Goal: Task Accomplishment & Management: Use online tool/utility

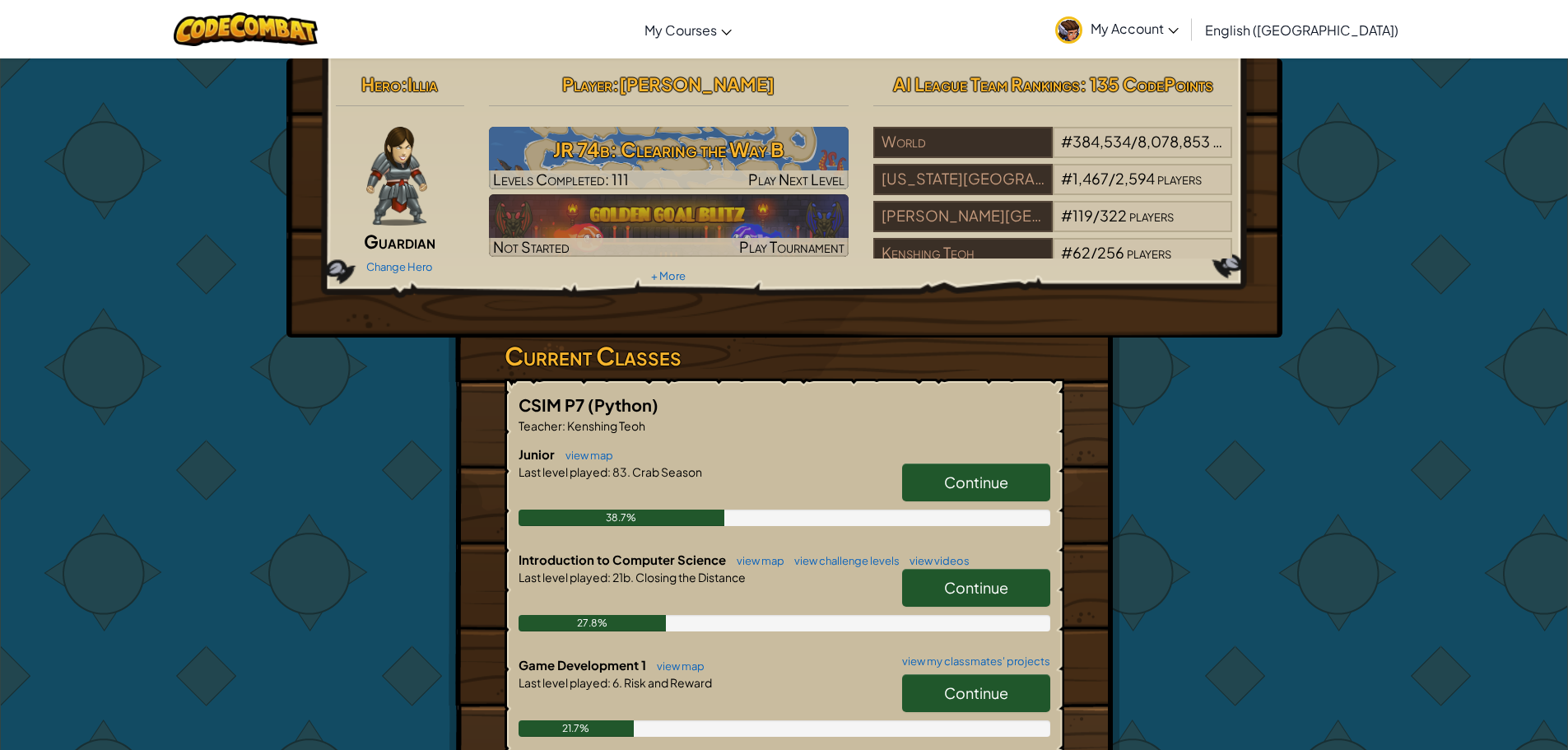
click at [964, 473] on span "Continue" at bounding box center [976, 482] width 64 height 19
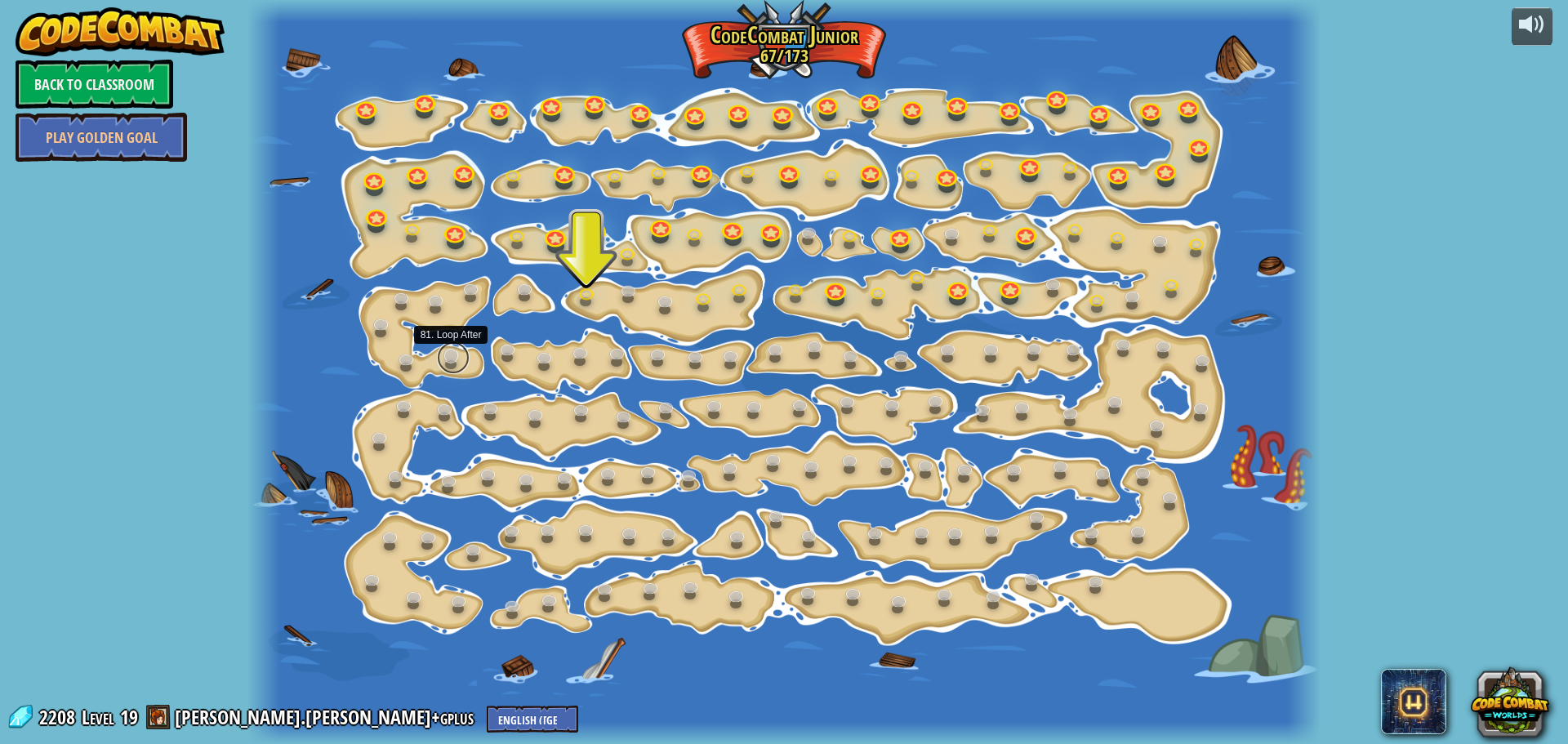
click at [455, 355] on link at bounding box center [453, 357] width 32 height 32
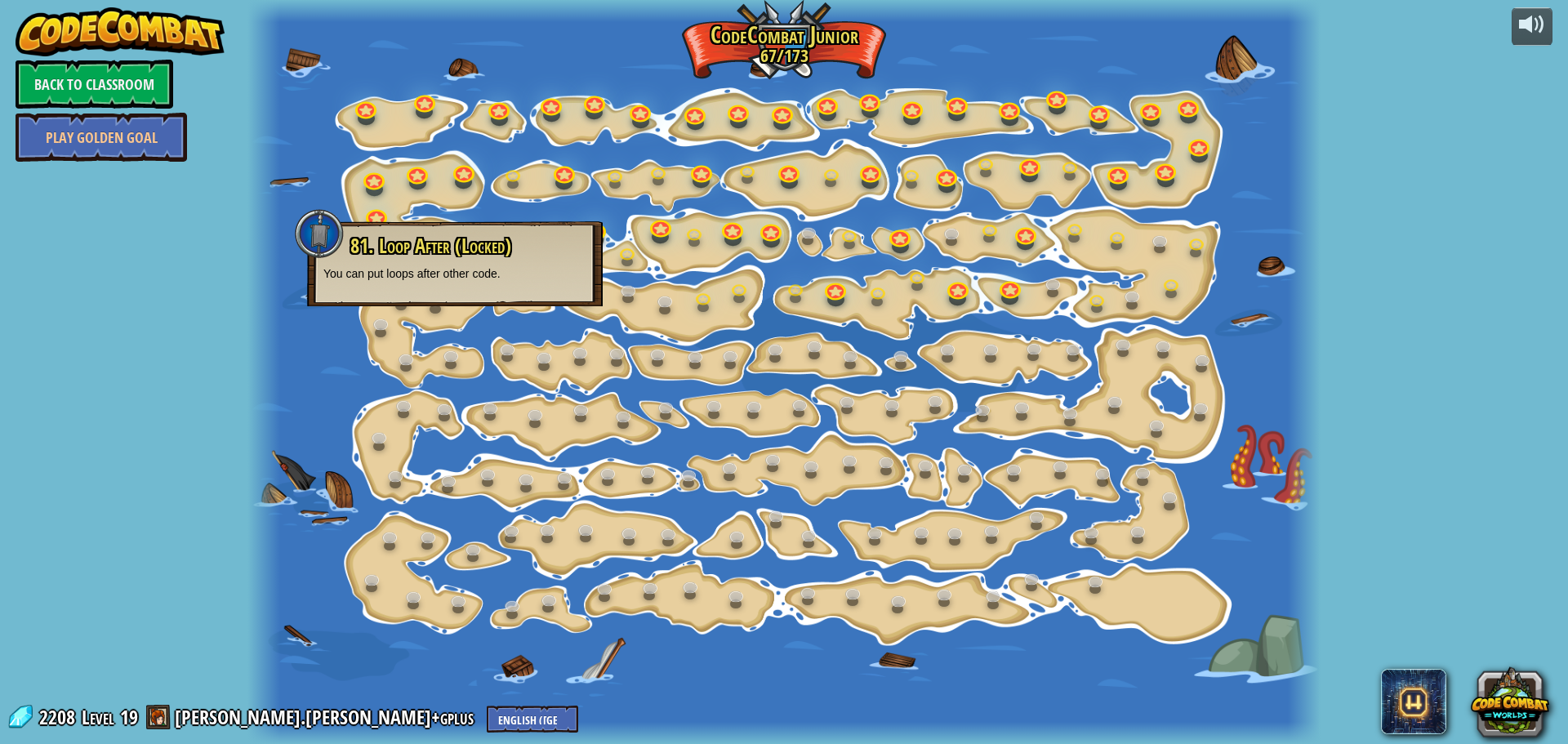
drag, startPoint x: 675, startPoint y: 216, endPoint x: 651, endPoint y: 239, distance: 33.2
click at [651, 239] on div at bounding box center [784, 372] width 1073 height 744
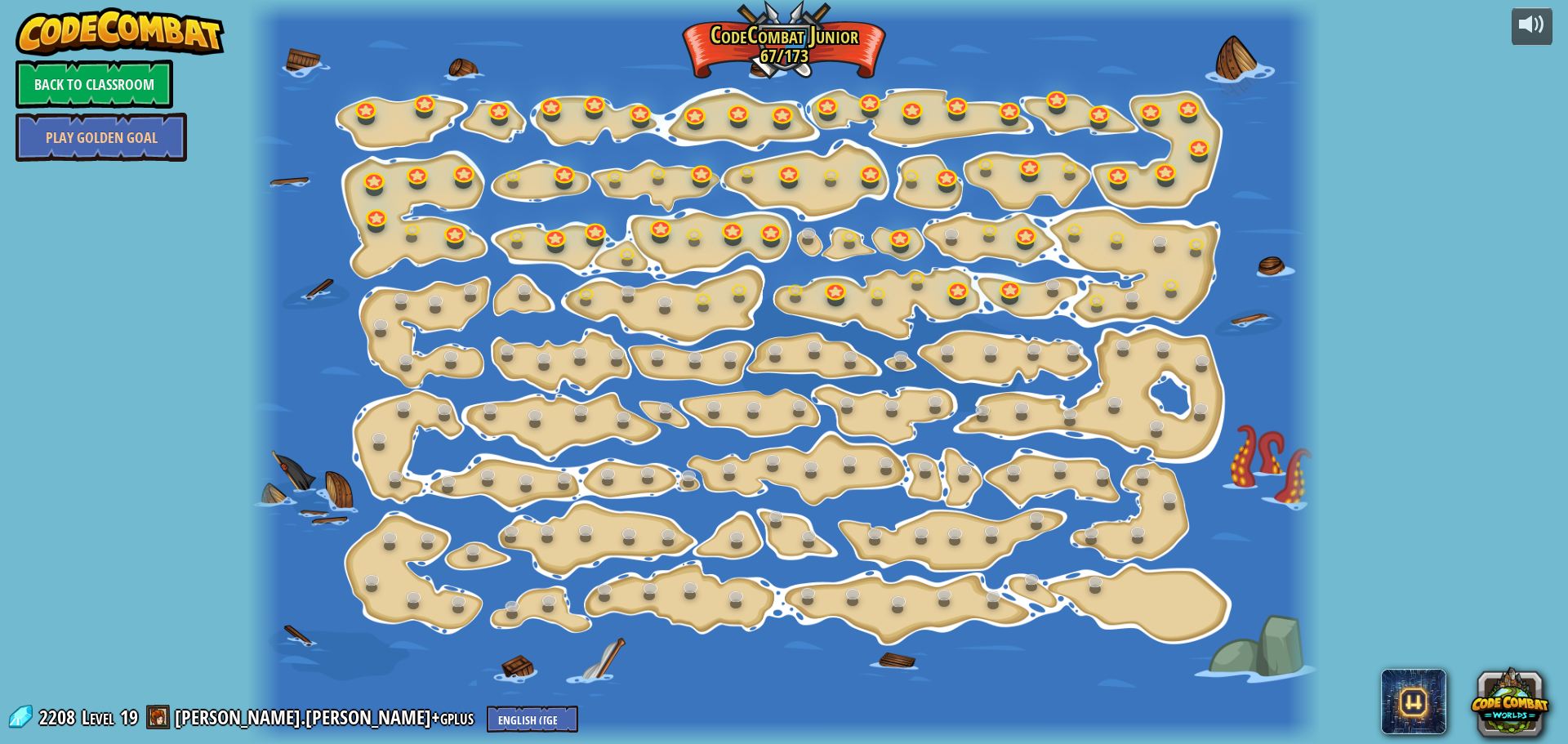
drag, startPoint x: 657, startPoint y: 274, endPoint x: 593, endPoint y: 309, distance: 72.9
click at [656, 276] on div at bounding box center [784, 372] width 1073 height 744
click at [588, 296] on link at bounding box center [589, 297] width 32 height 32
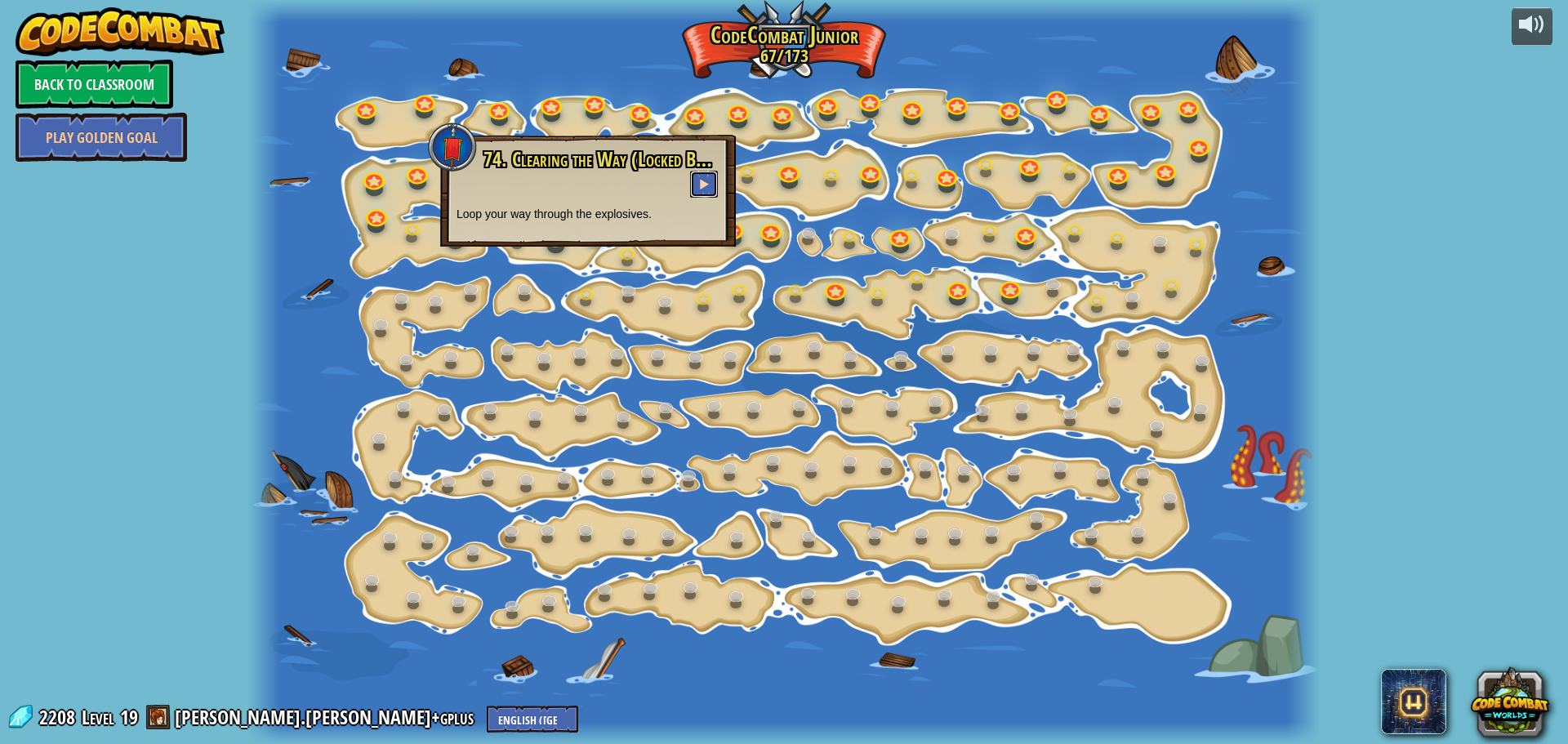
click at [692, 177] on button at bounding box center [703, 184] width 28 height 27
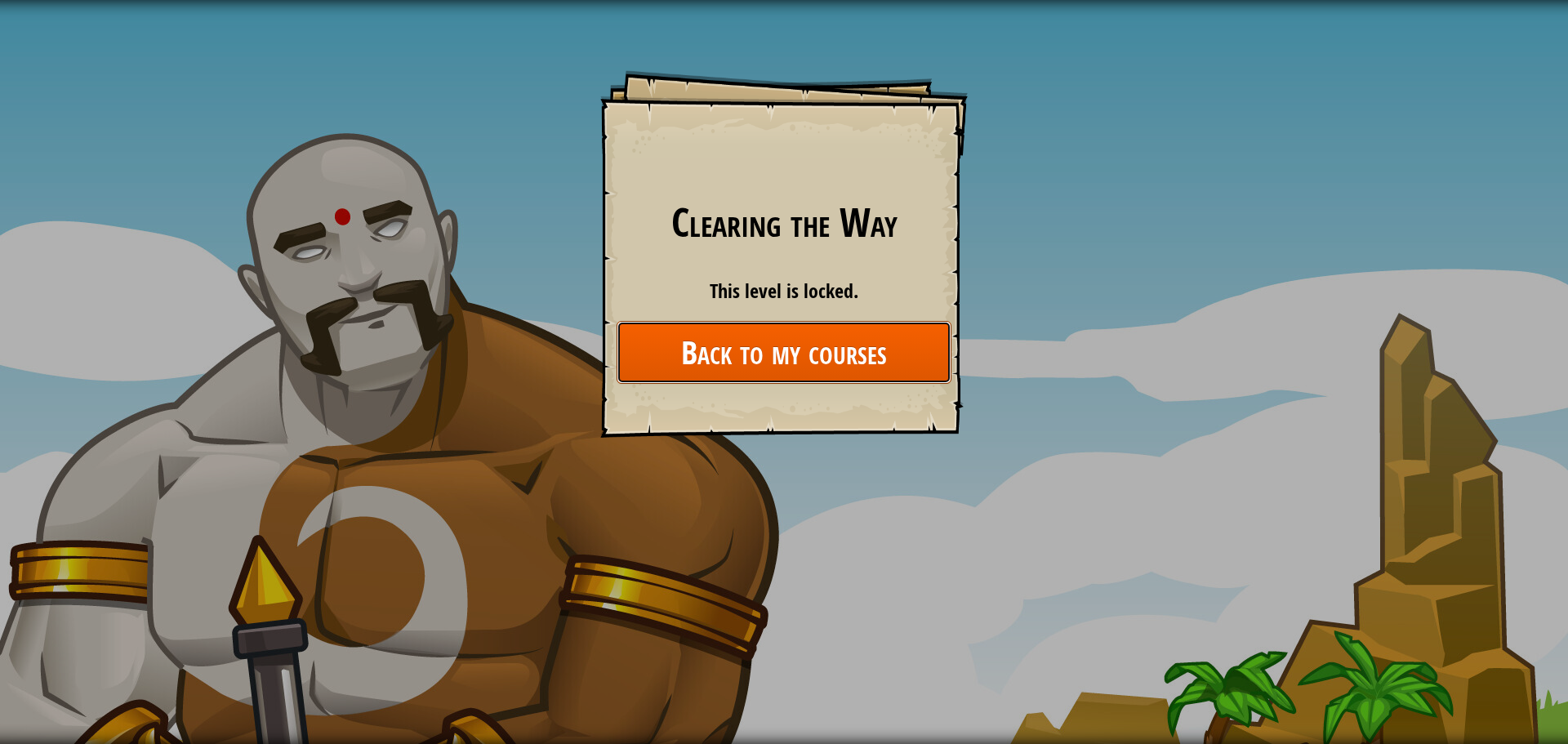
click at [801, 349] on link "Back to my courses" at bounding box center [784, 352] width 335 height 63
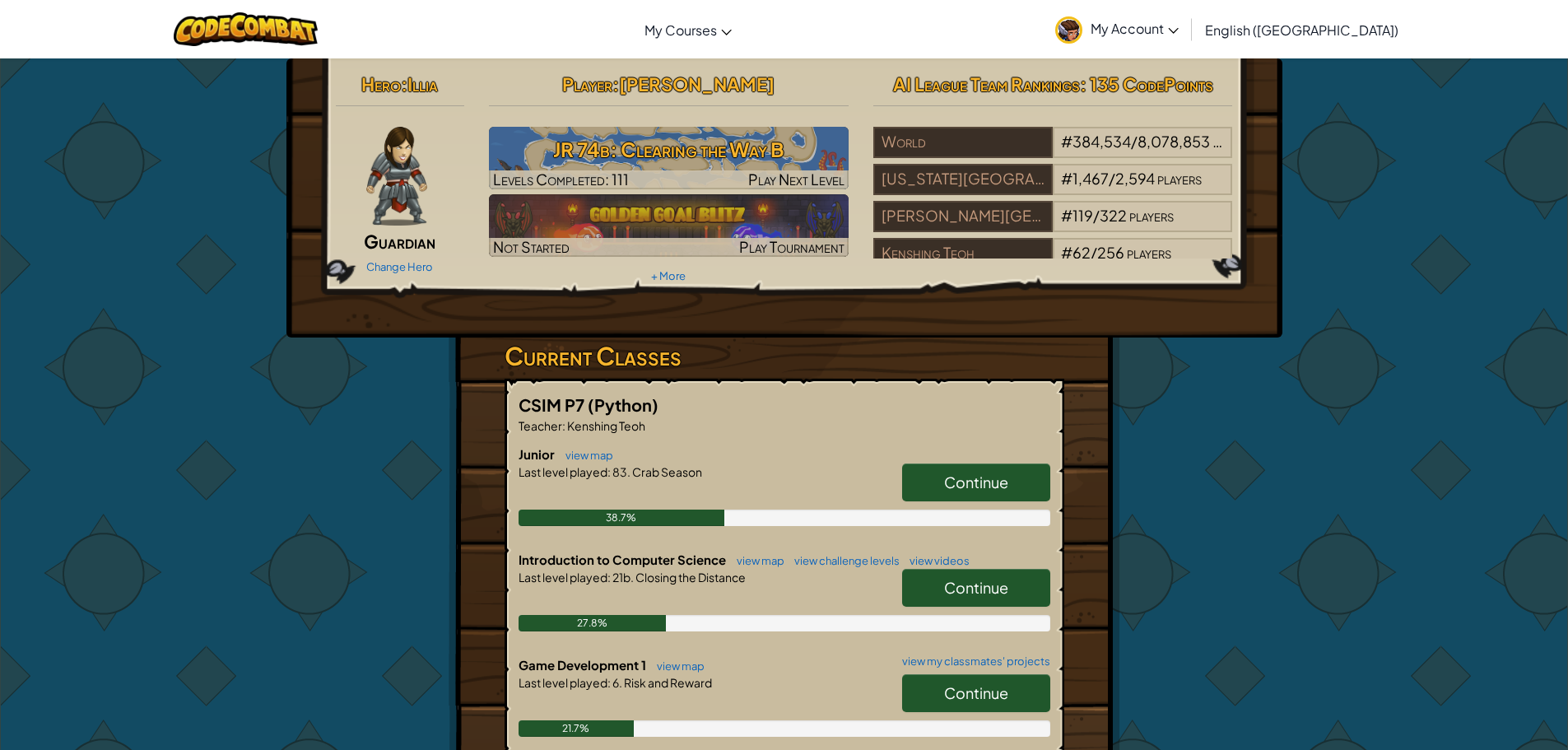
click at [955, 478] on span "Continue" at bounding box center [976, 482] width 64 height 19
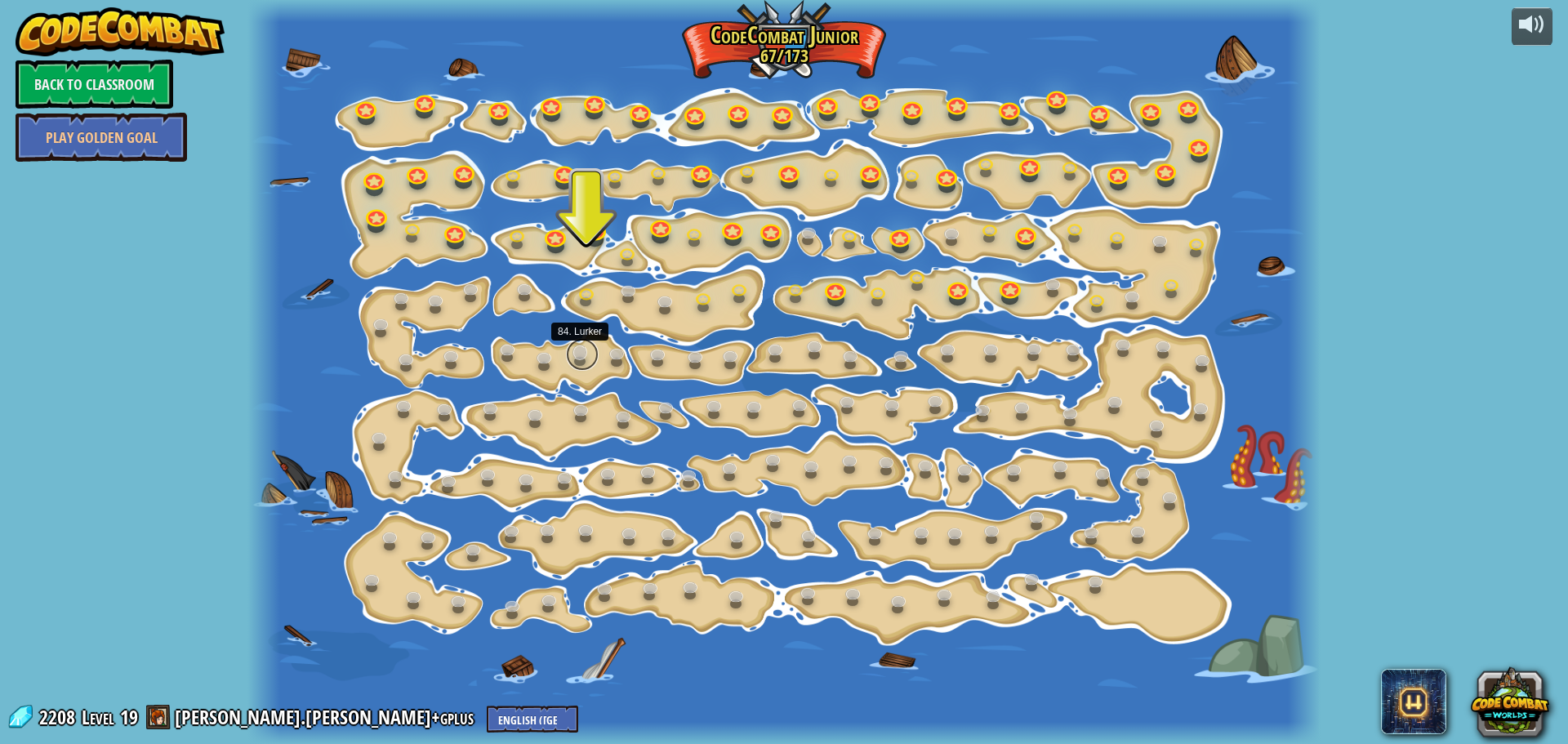
click at [578, 355] on link at bounding box center [582, 355] width 32 height 32
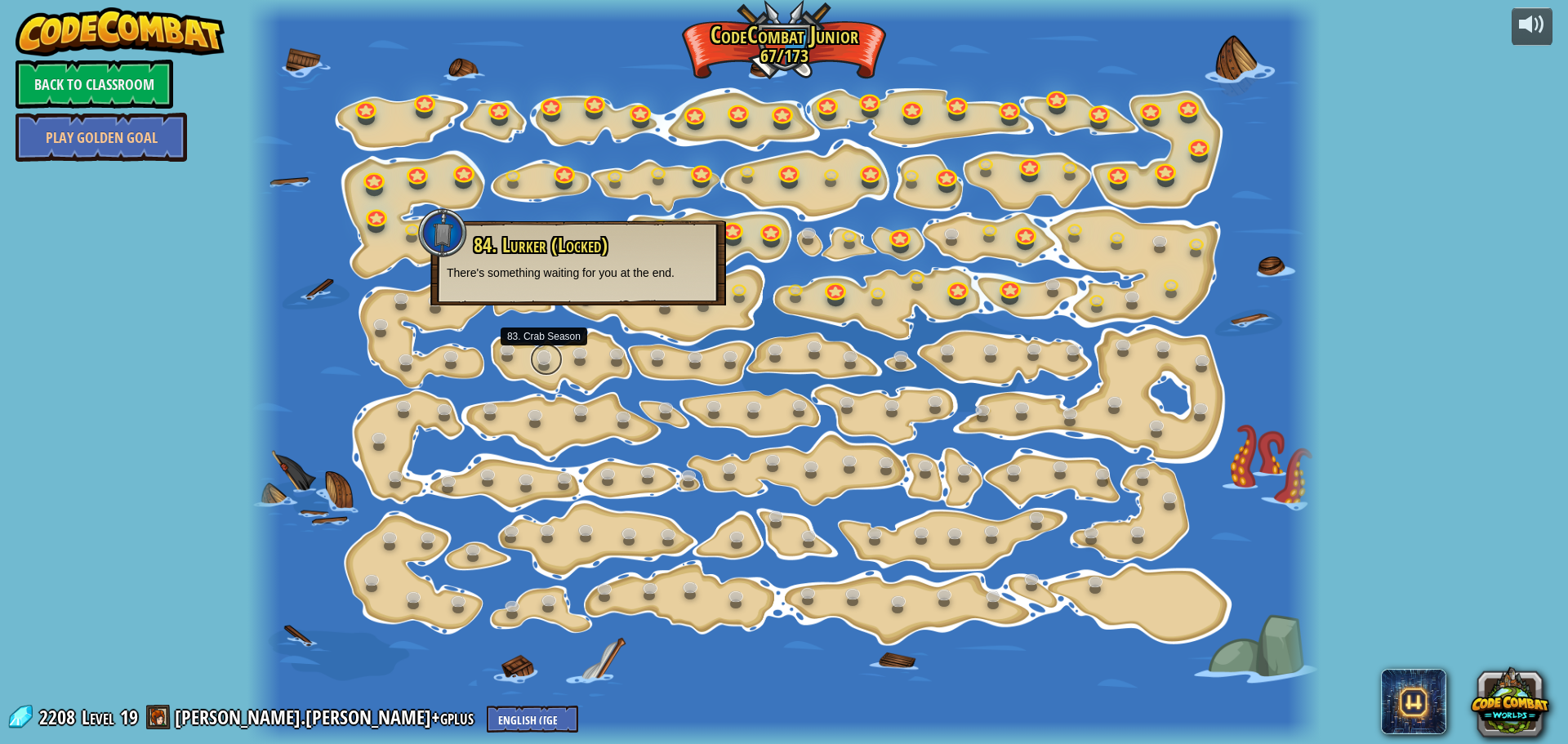
click at [535, 360] on link at bounding box center [547, 359] width 32 height 32
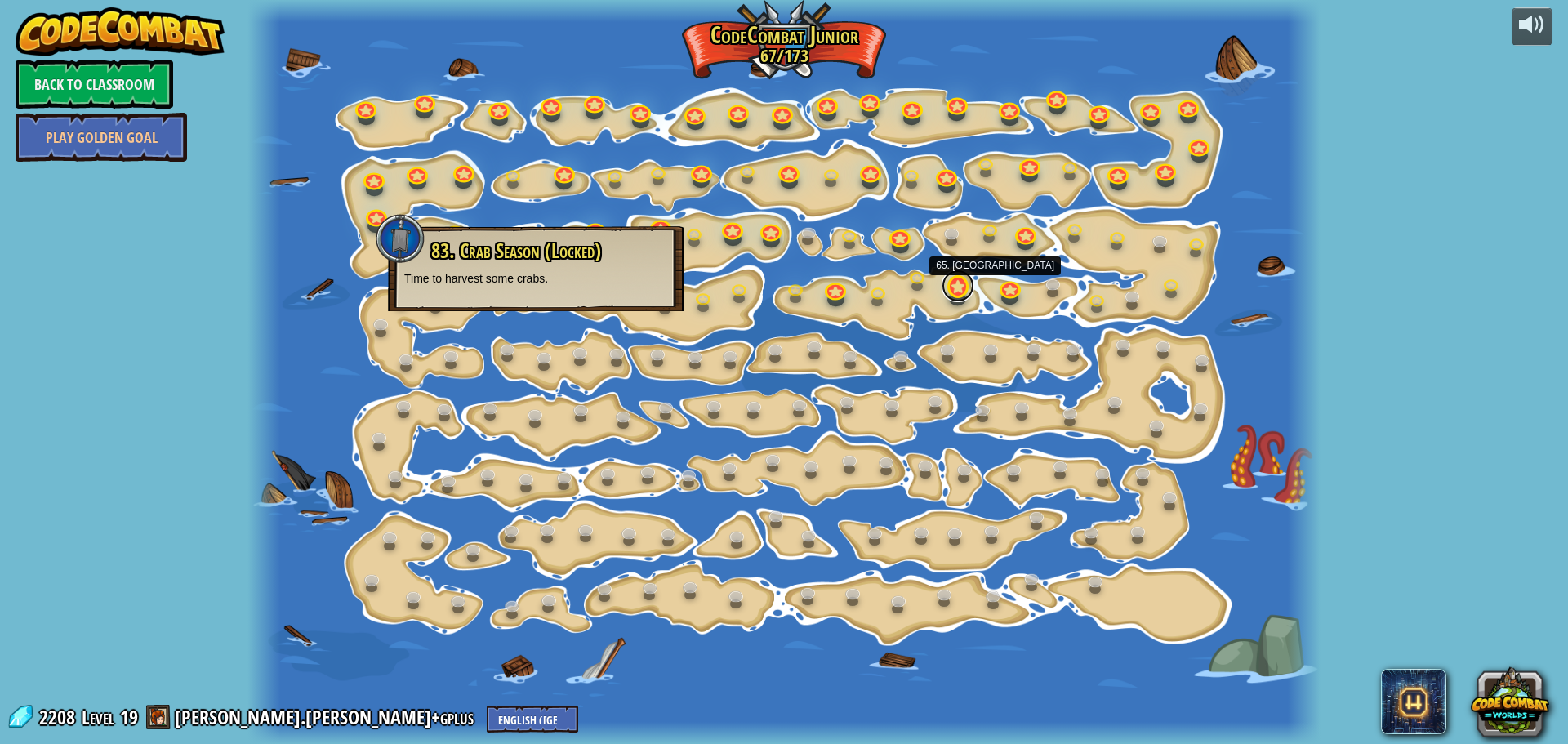
click at [951, 292] on link at bounding box center [958, 285] width 32 height 32
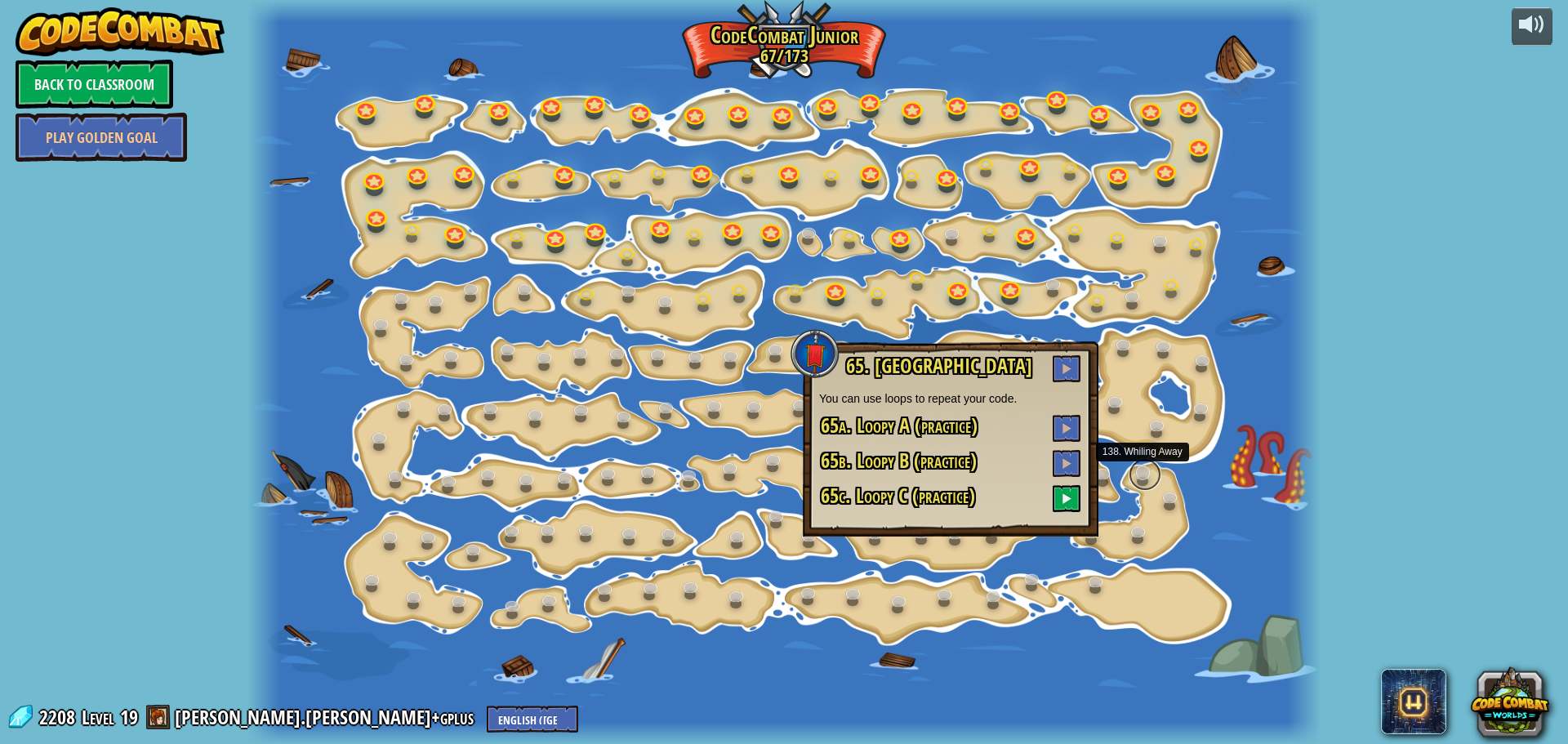
click at [1153, 469] on link at bounding box center [1145, 474] width 32 height 32
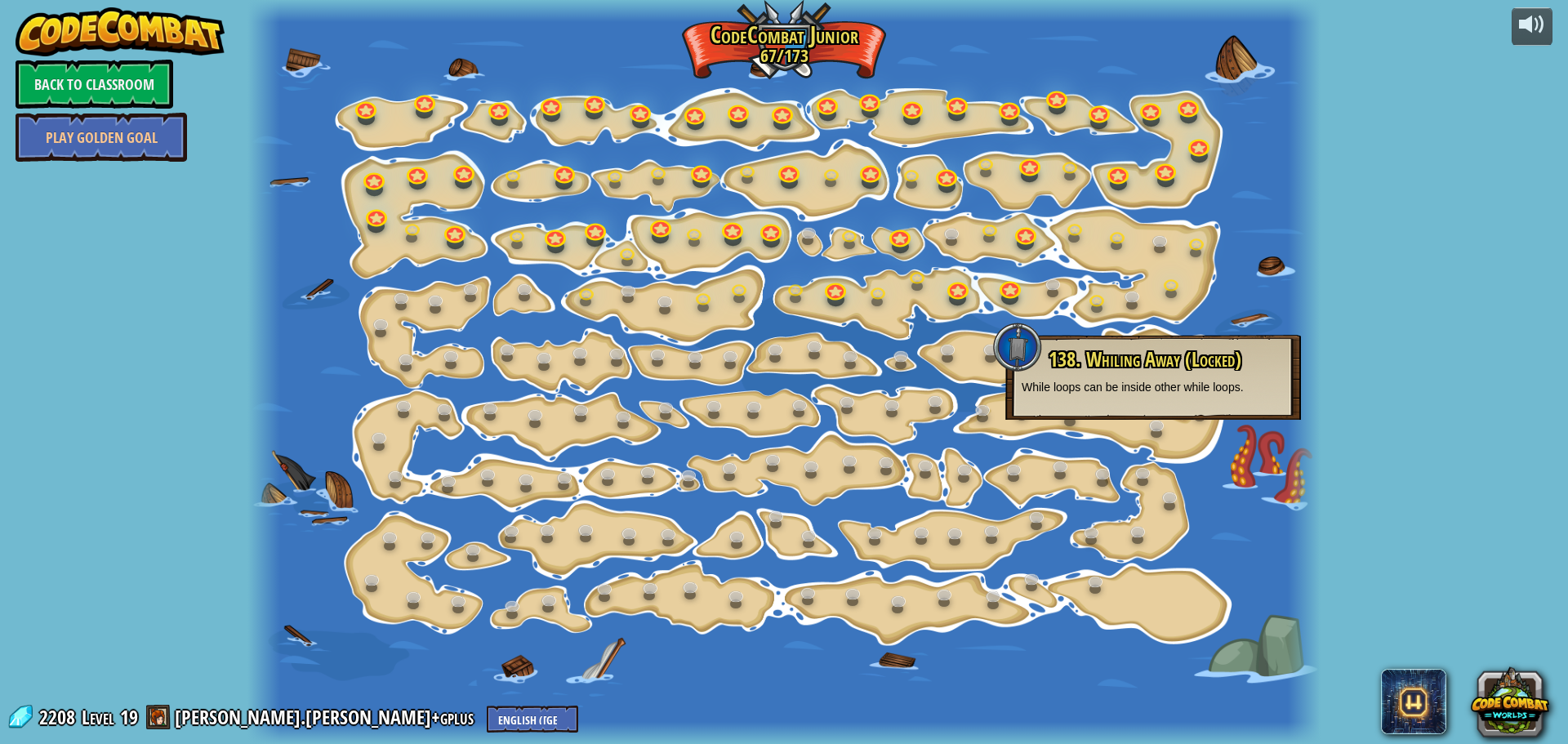
click at [864, 326] on div at bounding box center [784, 372] width 1073 height 744
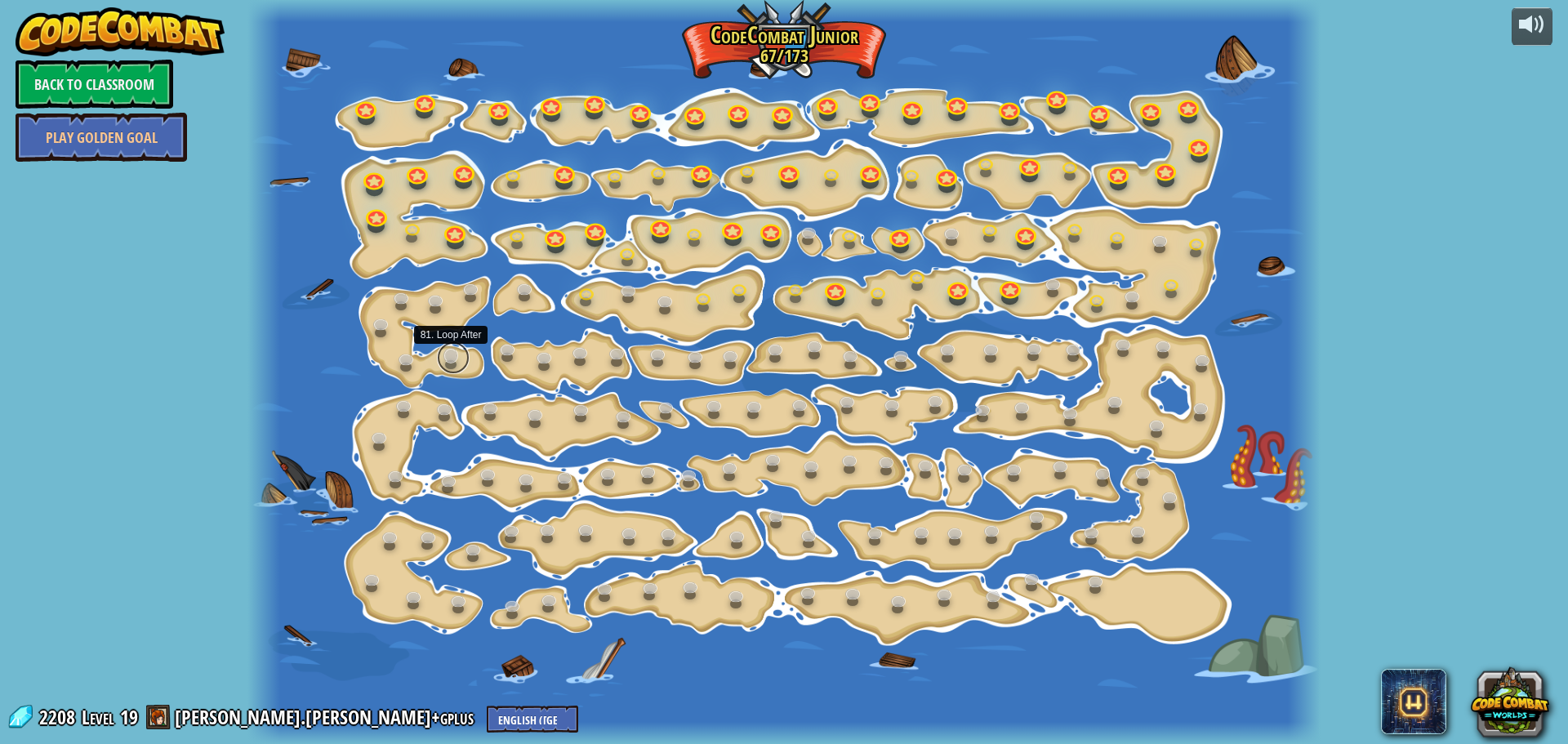
click at [450, 358] on link at bounding box center [453, 357] width 32 height 32
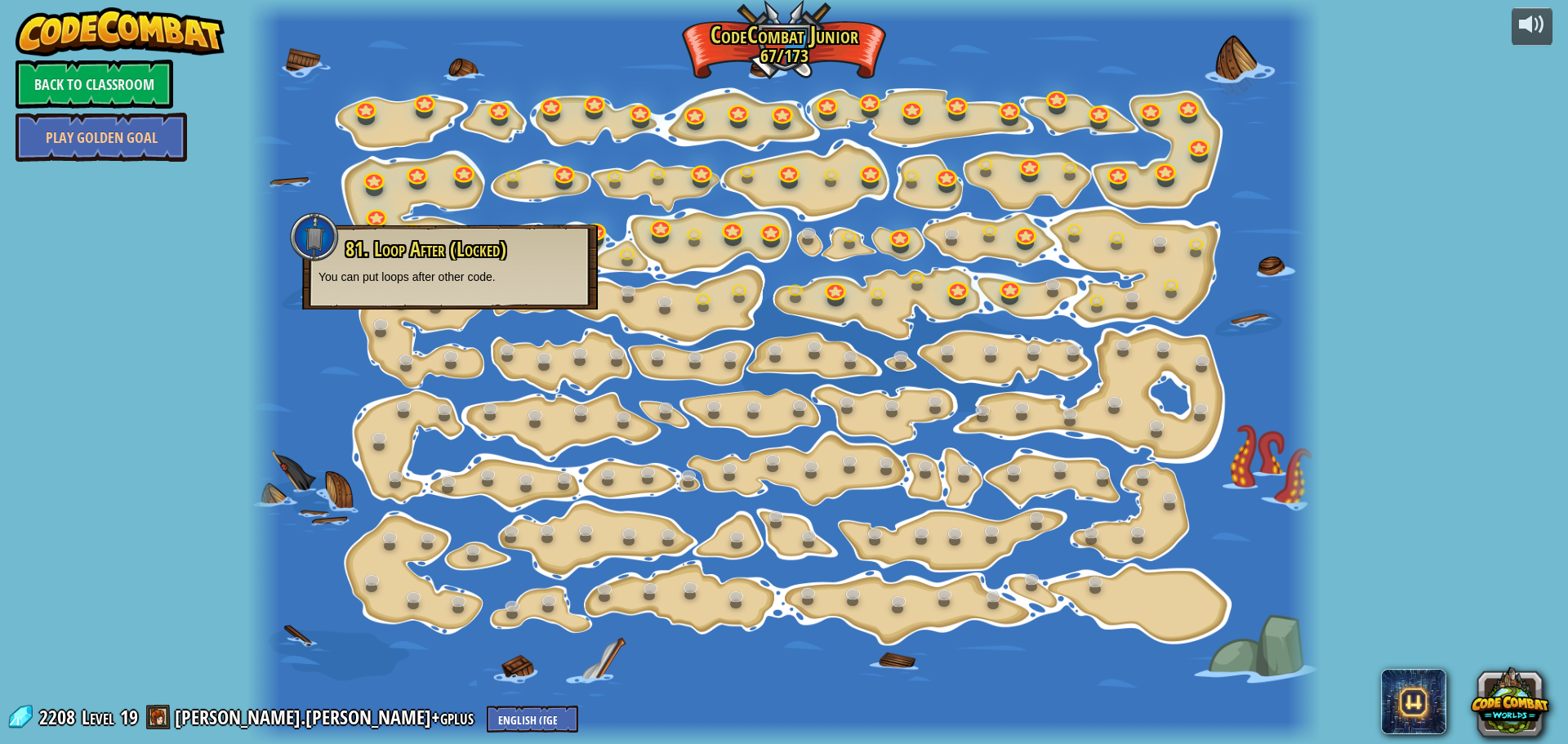
drag, startPoint x: 51, startPoint y: 721, endPoint x: 75, endPoint y: 724, distance: 24.2
click at [57, 718] on span "2208" at bounding box center [60, 717] width 41 height 26
click at [143, 143] on link "Play Golden Goal" at bounding box center [101, 136] width 171 height 49
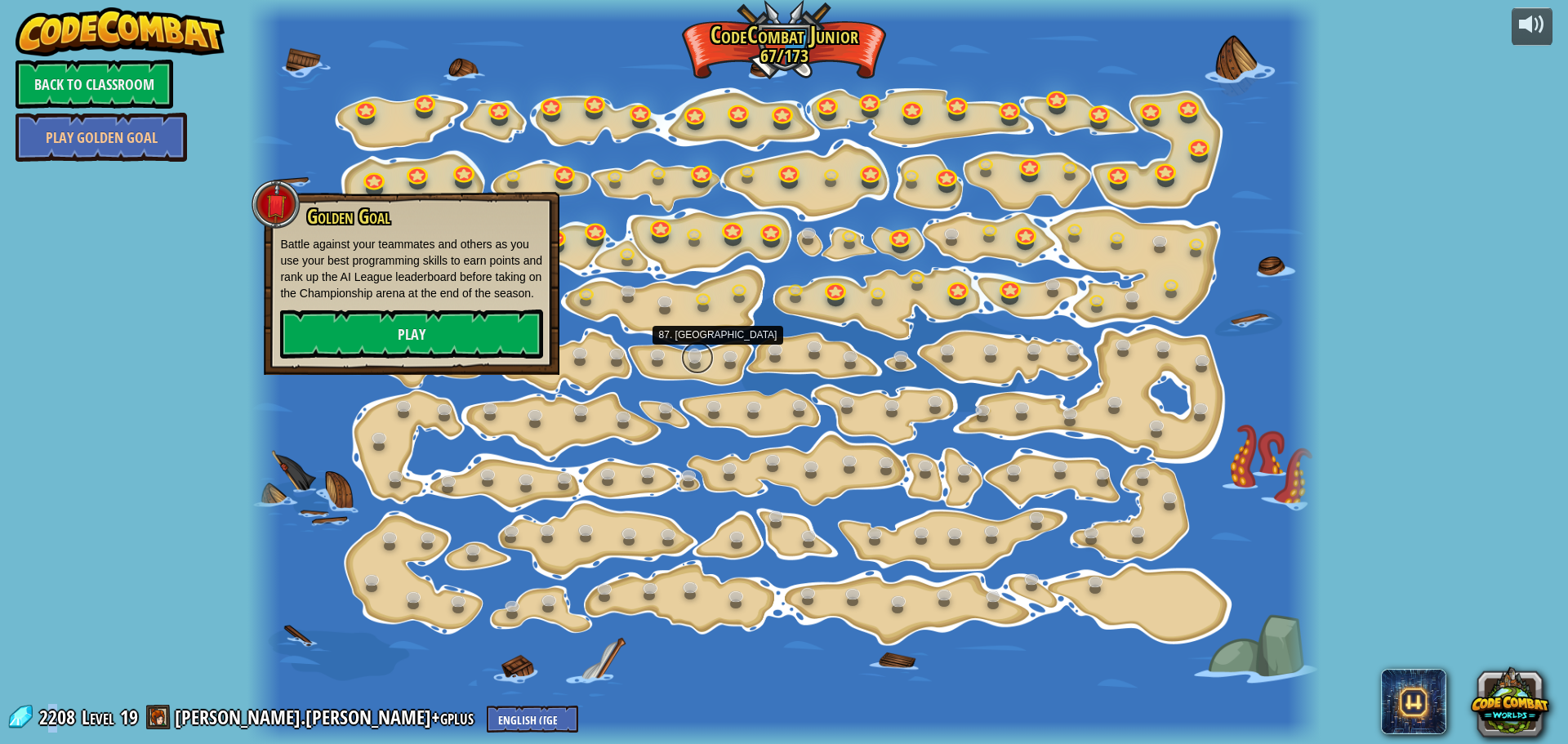
click at [694, 366] on link at bounding box center [697, 357] width 32 height 32
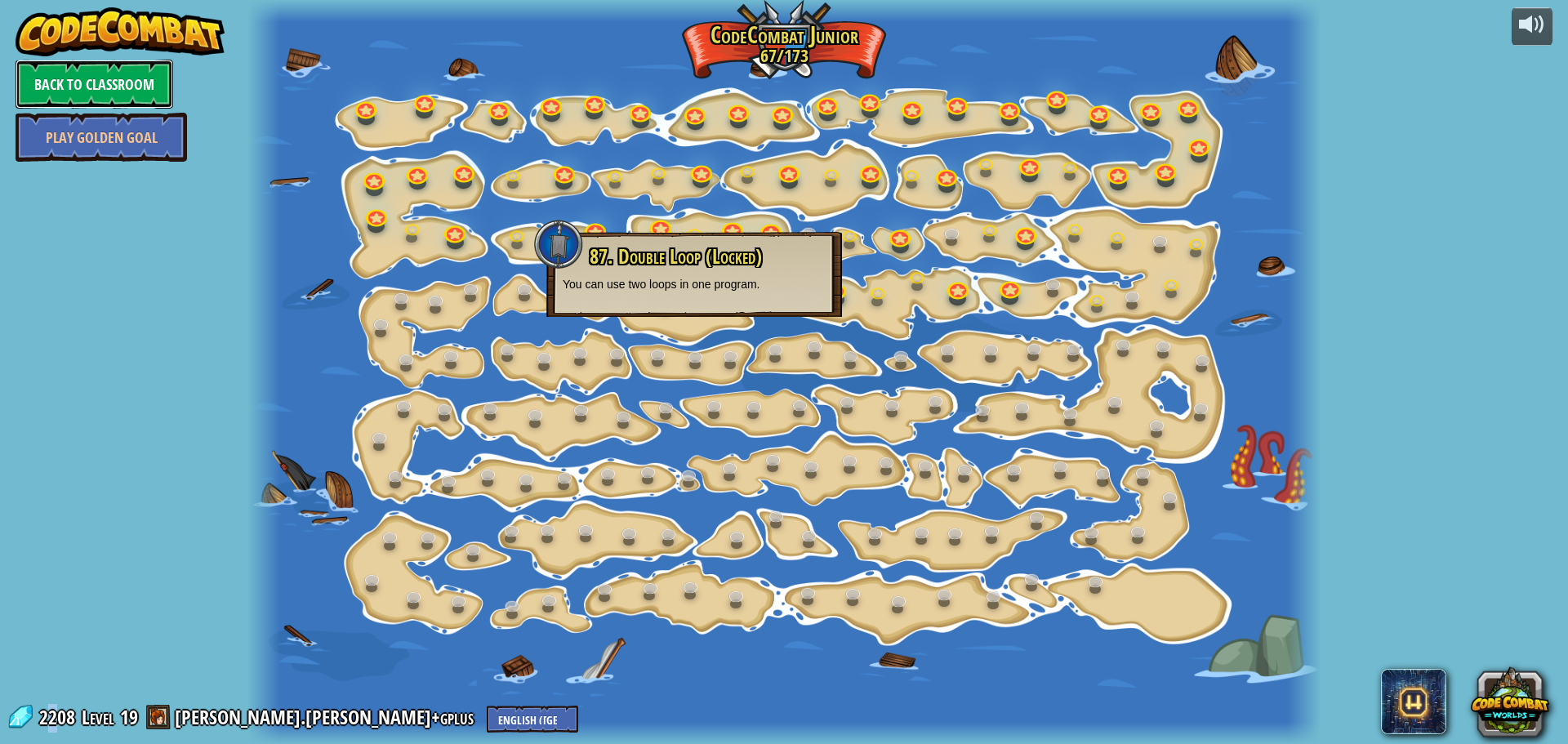
click at [86, 79] on link "Back to Classroom" at bounding box center [94, 84] width 158 height 49
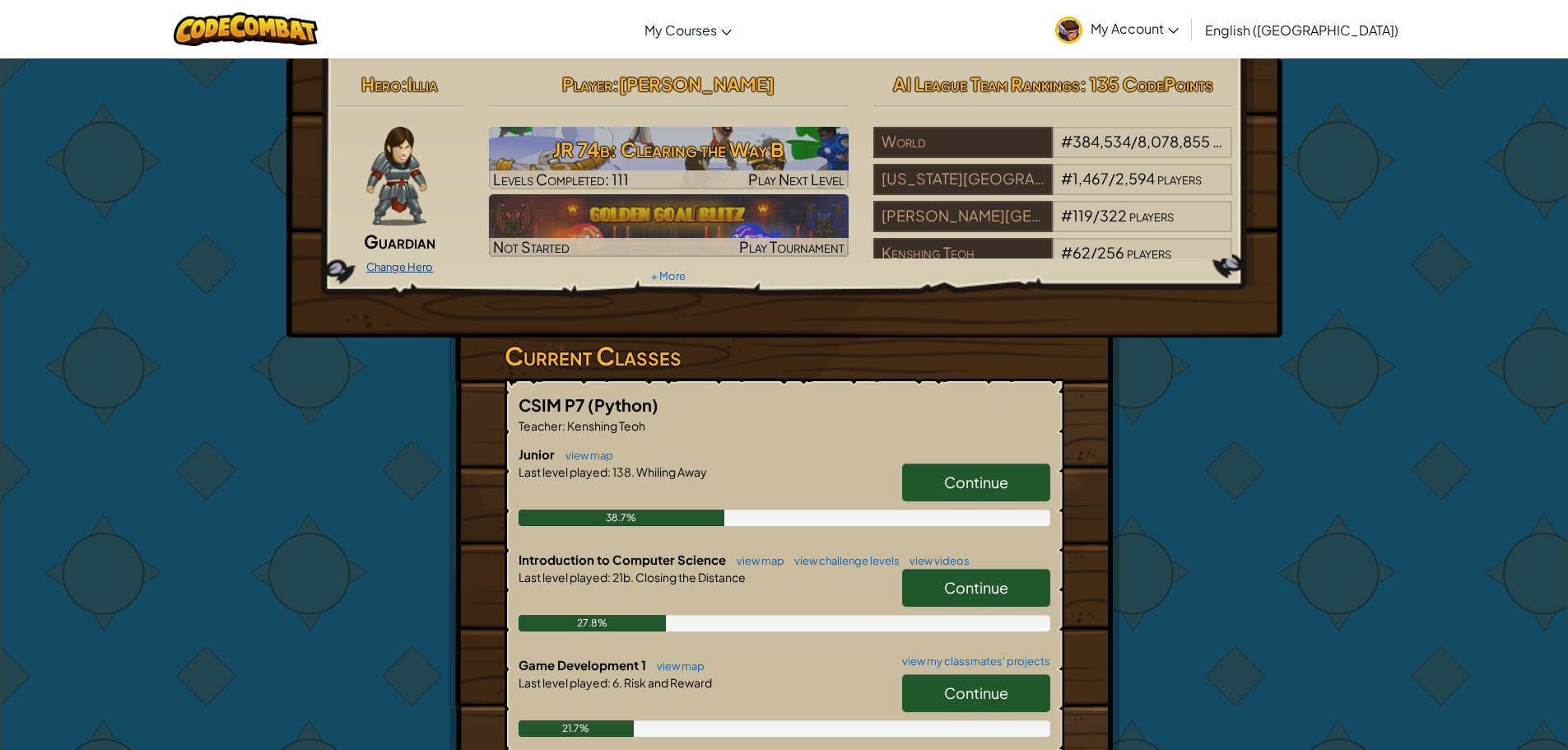
click at [409, 264] on link "Change Hero" at bounding box center [400, 266] width 67 height 13
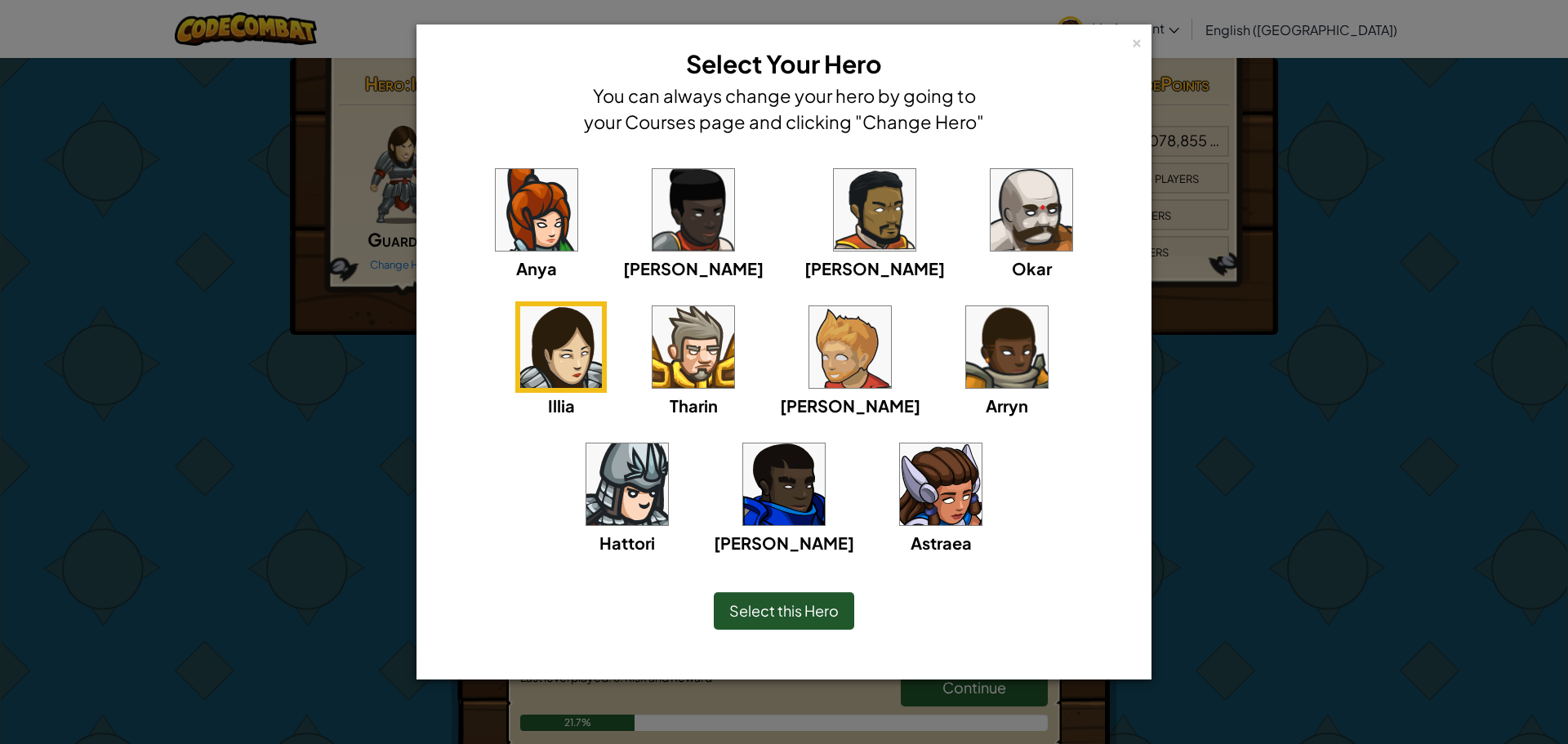
click at [911, 533] on span "Astraea" at bounding box center [941, 542] width 61 height 20
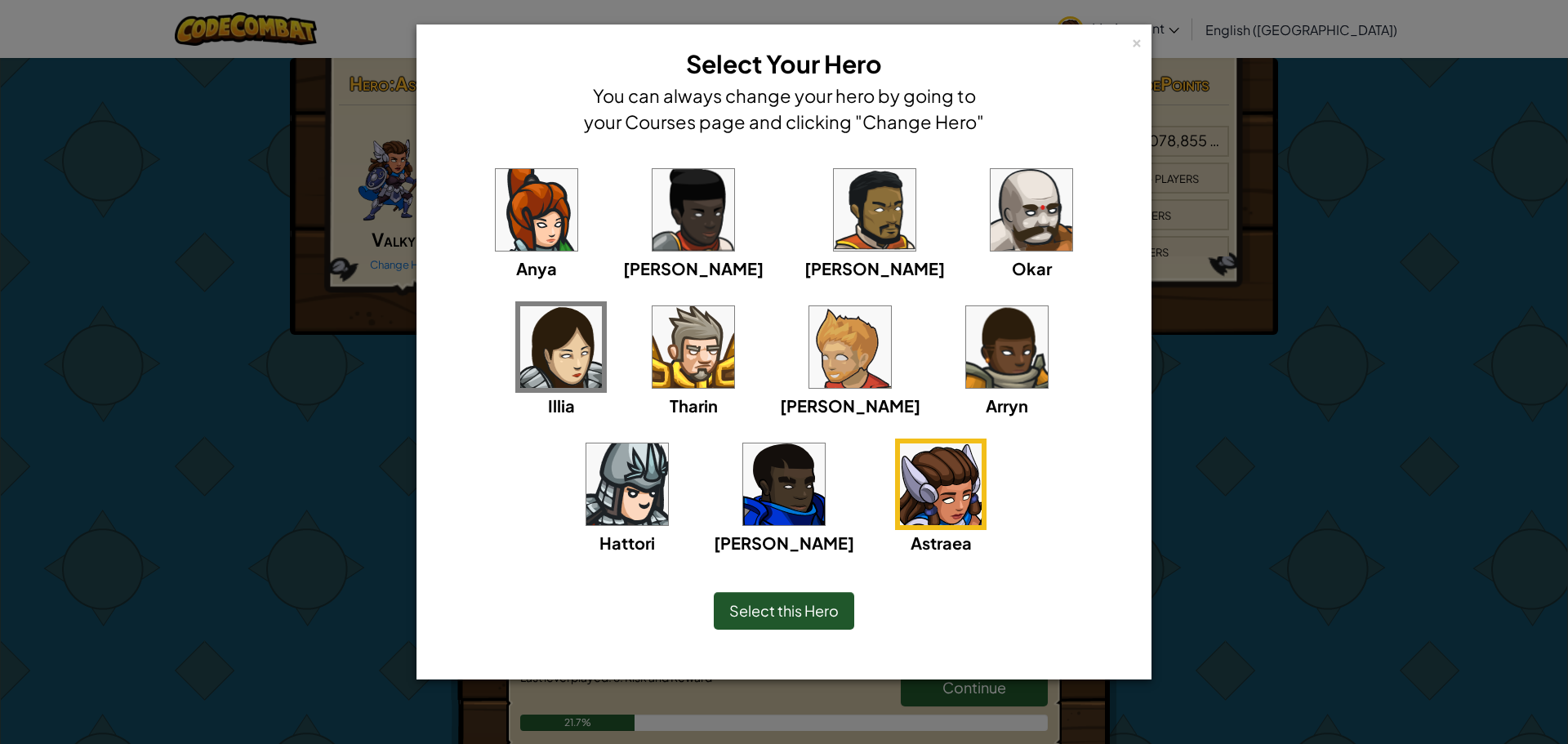
click at [844, 614] on div "Select this Hero" at bounding box center [784, 610] width 141 height 37
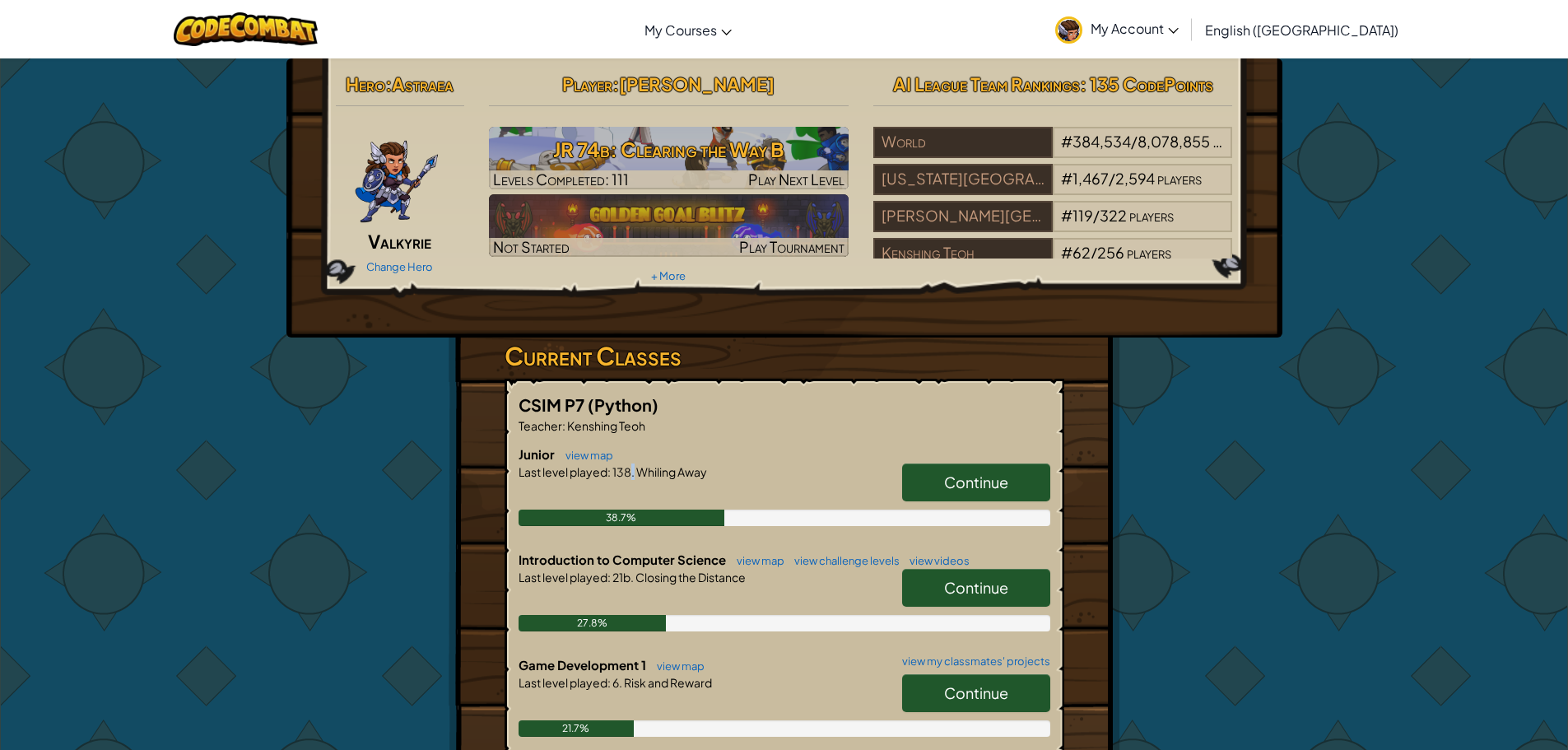
click at [630, 468] on div "Last level played : 138. Whiling Away" at bounding box center [784, 471] width 532 height 16
click at [739, 446] on h6 "Junior view map" at bounding box center [784, 454] width 532 height 18
click at [577, 452] on link "view map" at bounding box center [584, 454] width 56 height 13
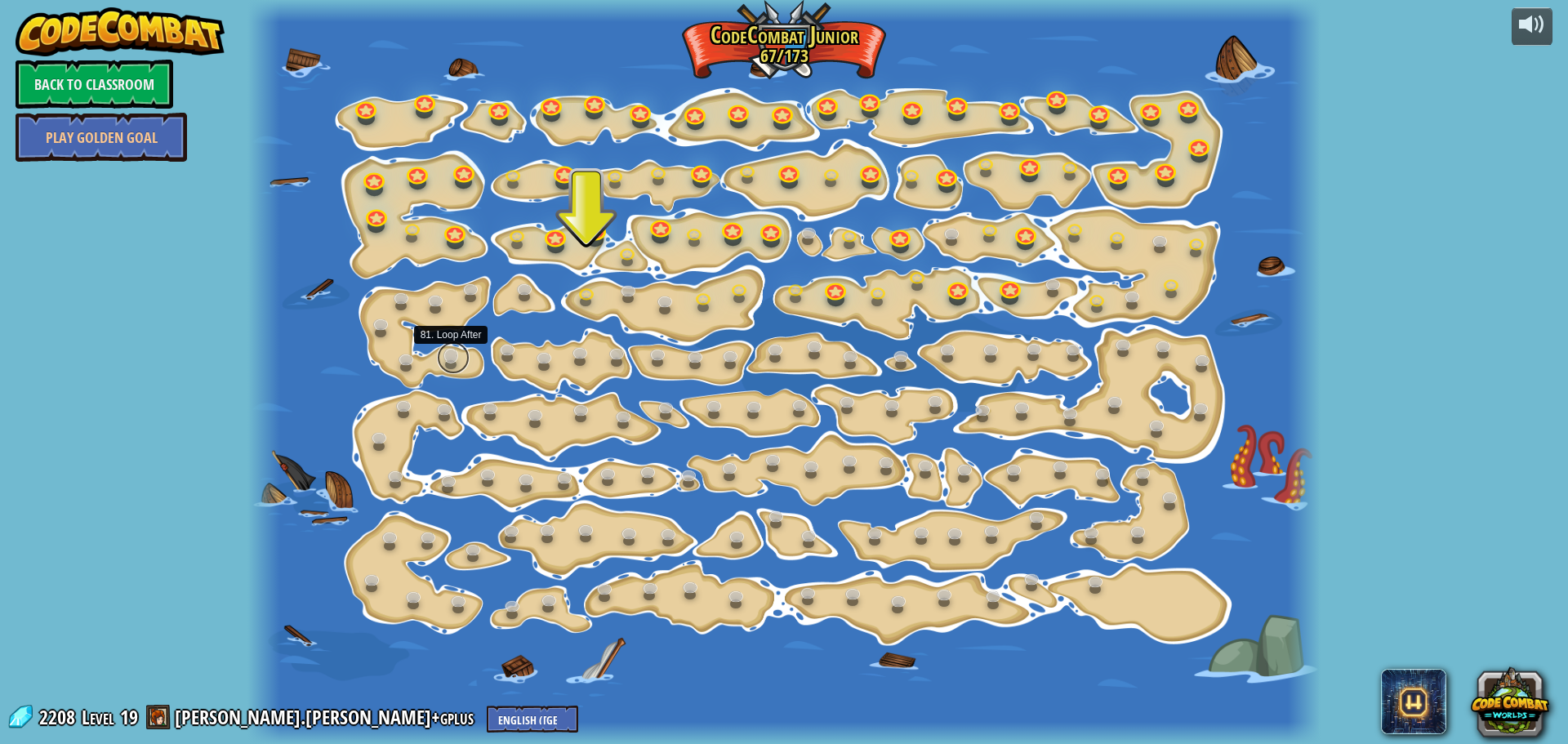
click at [457, 358] on link at bounding box center [453, 357] width 32 height 32
